Goal: Information Seeking & Learning: Understand process/instructions

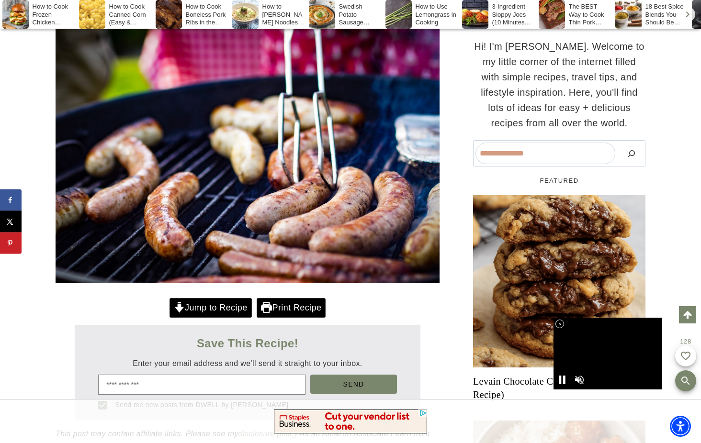
scroll to position [335, 0]
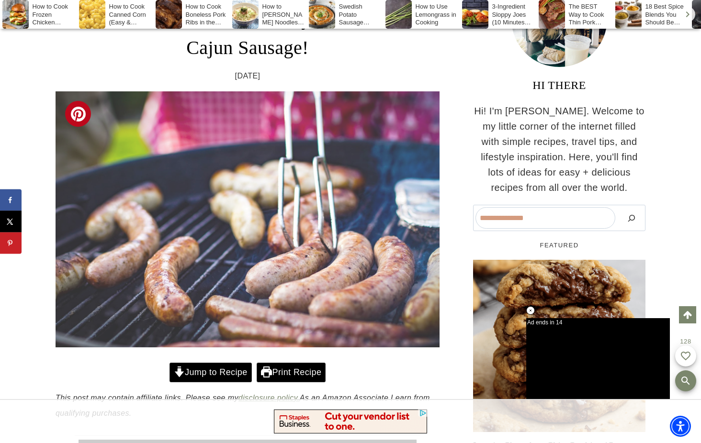
scroll to position [128, 0]
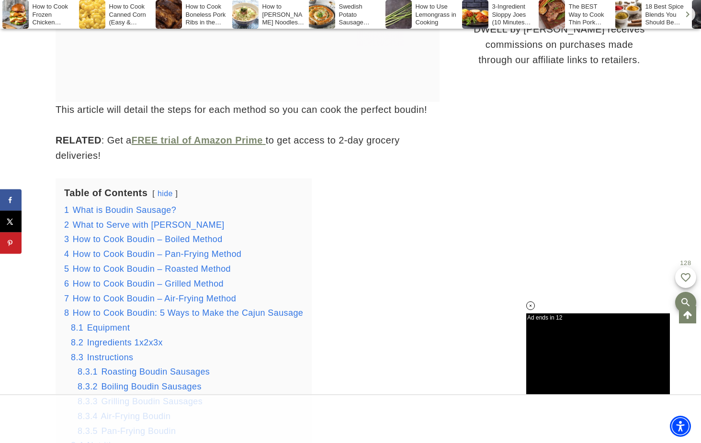
scroll to position [1095, 0]
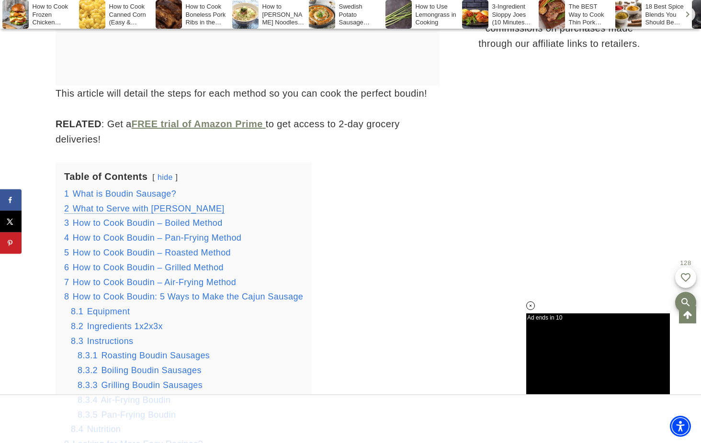
click at [166, 204] on span "What to Serve with [PERSON_NAME]" at bounding box center [149, 209] width 152 height 10
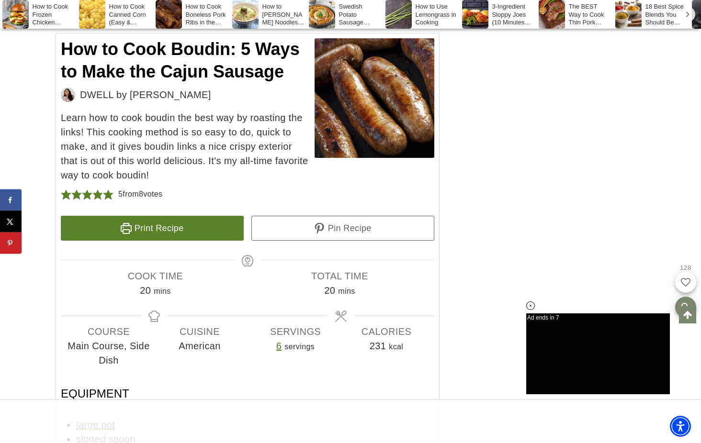
click at [163, 216] on link "Print Recipe" at bounding box center [152, 228] width 183 height 25
